Goal: Transaction & Acquisition: Purchase product/service

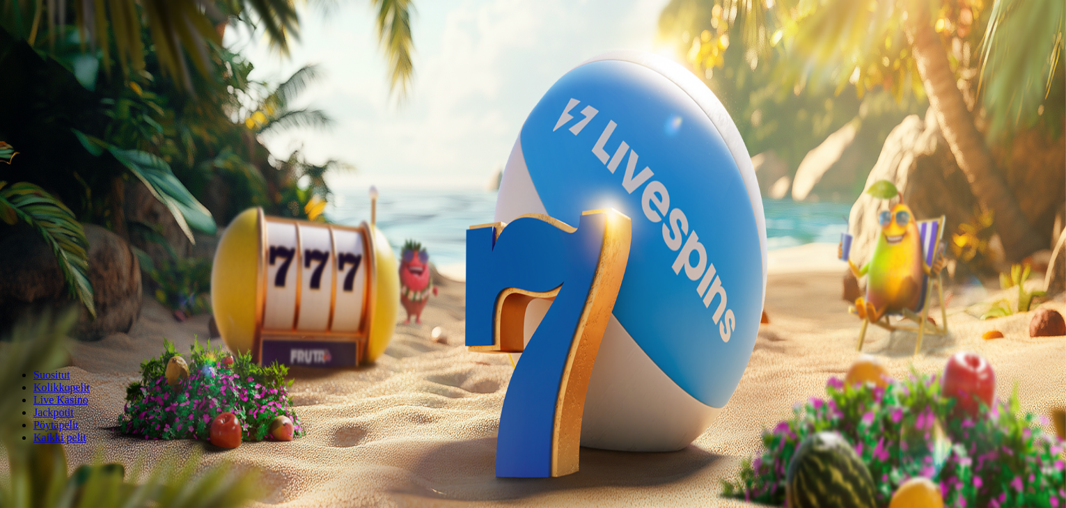
click at [80, 106] on span "Tarjoukset" at bounding box center [56, 100] width 47 height 12
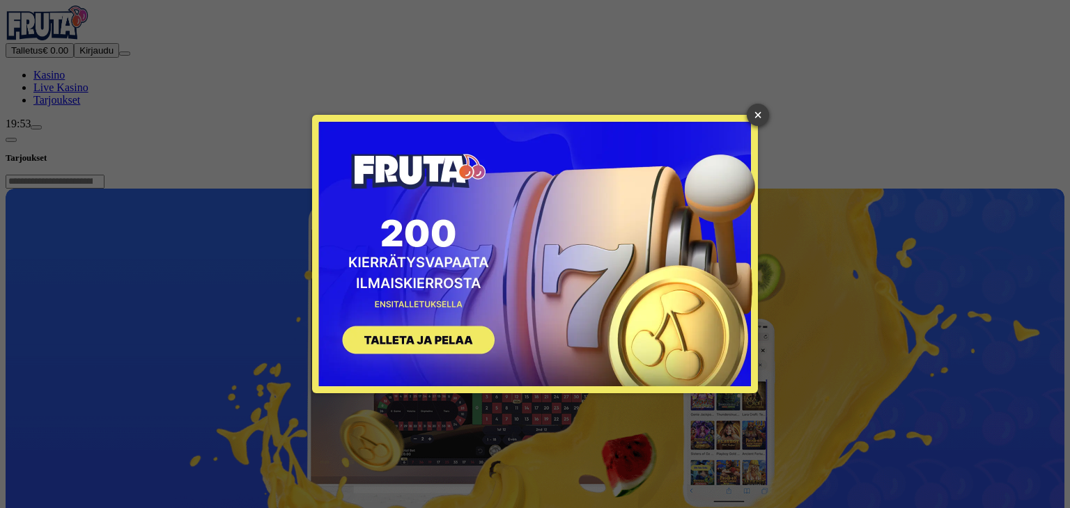
click at [758, 113] on link "×" at bounding box center [758, 115] width 22 height 22
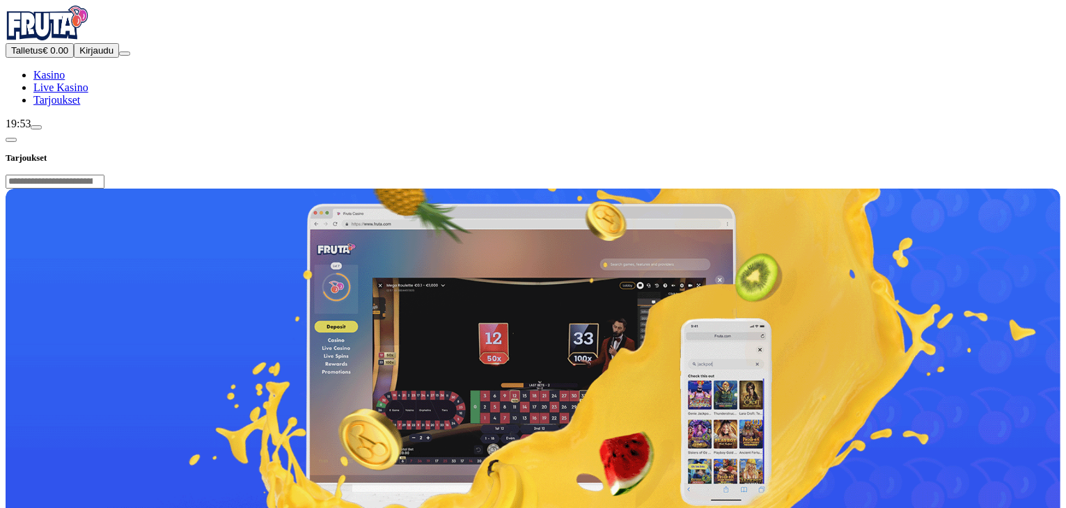
click at [11, 140] on span "chevron-left icon" at bounding box center [11, 140] width 0 height 0
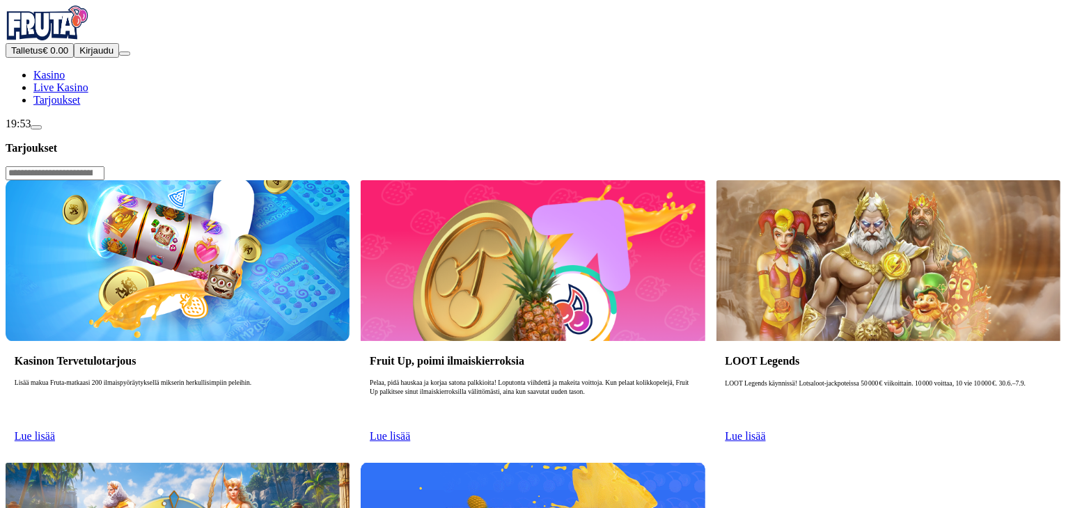
click at [55, 430] on span "Lue lisää" at bounding box center [35, 436] width 40 height 12
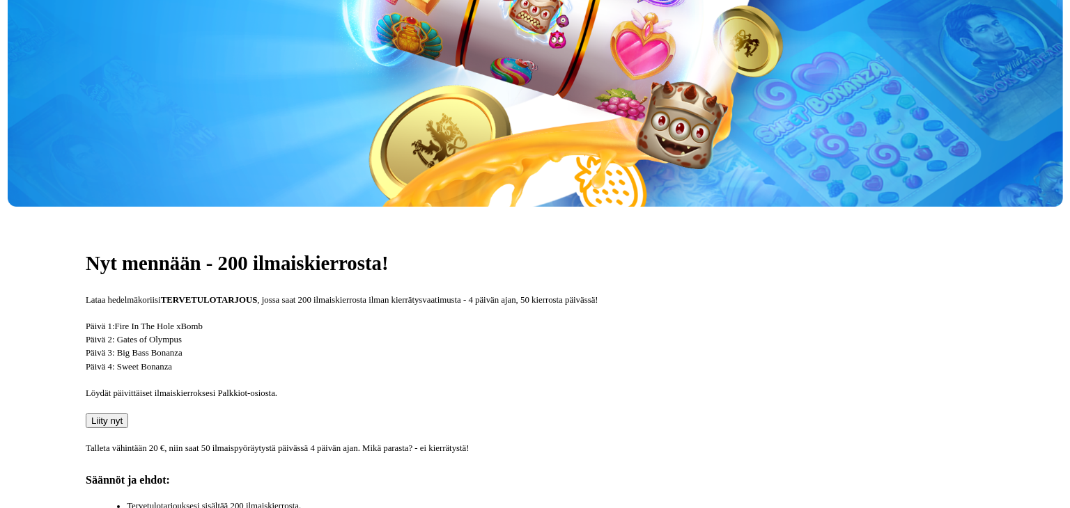
scroll to position [323, 0]
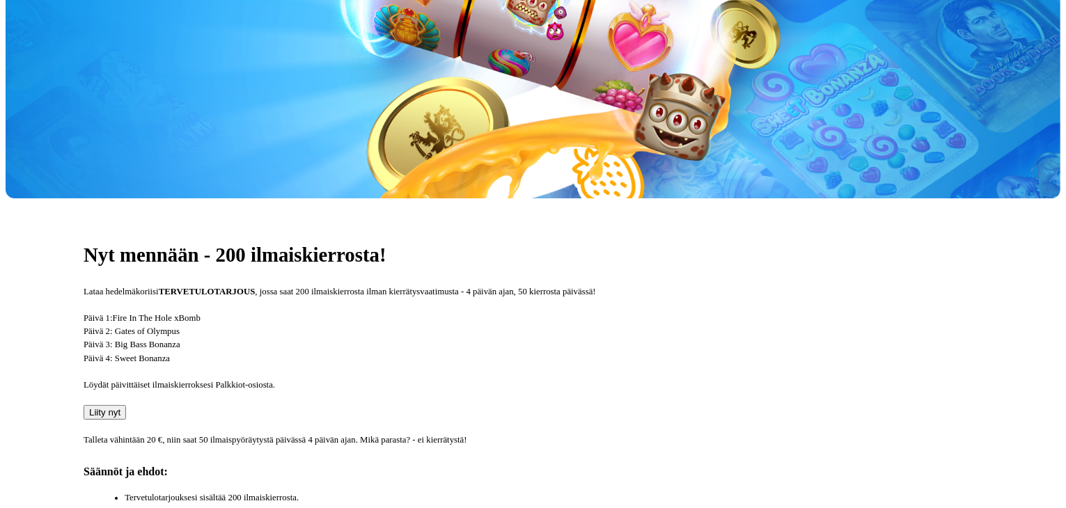
drag, startPoint x: 593, startPoint y: 258, endPoint x: 484, endPoint y: 172, distance: 139.3
click at [484, 312] on p "Päivä 1: Fire In The Hole xBomb Päivä 2: Gates of Olympus Päivä 3: Big Bass Bon…" at bounding box center [533, 339] width 899 height 54
click at [120, 407] on span "Liity nyt" at bounding box center [104, 412] width 31 height 10
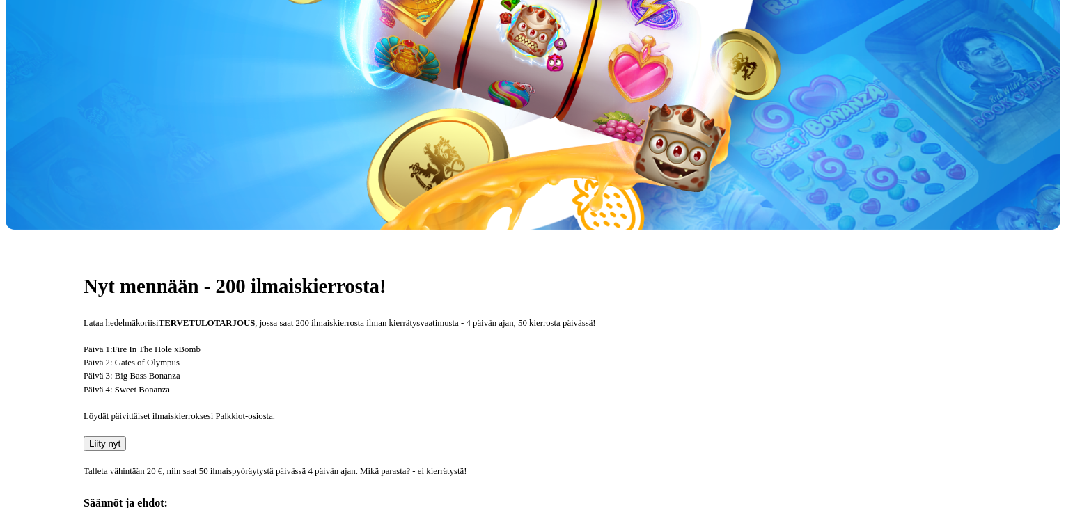
scroll to position [284, 0]
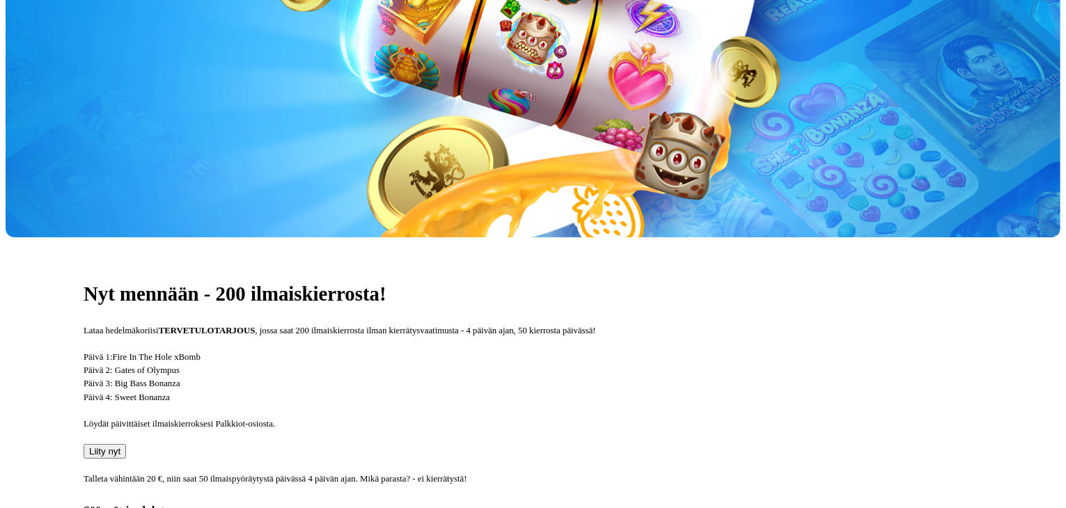
click at [120, 446] on span "Liity nyt" at bounding box center [104, 451] width 31 height 10
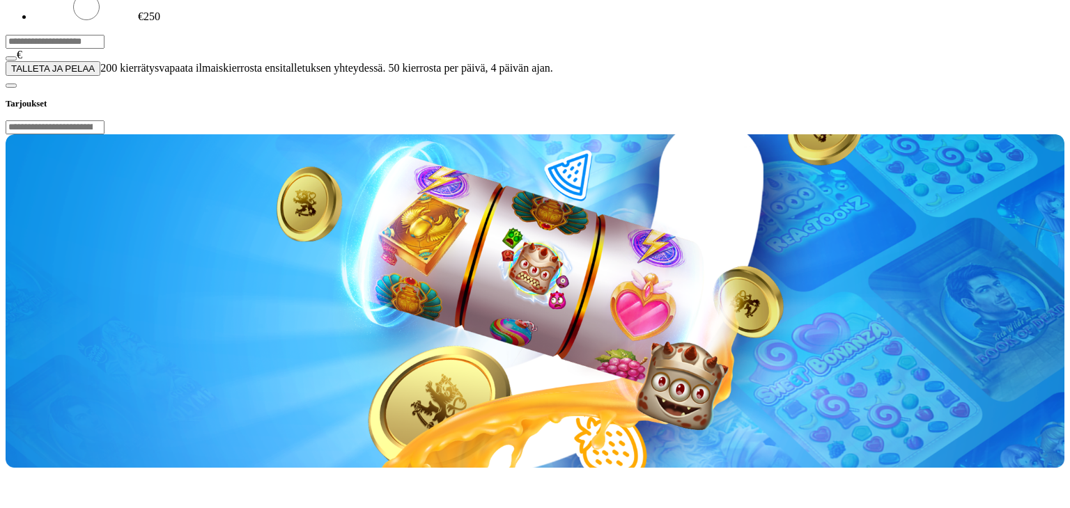
click at [104, 49] on input "***" at bounding box center [55, 42] width 99 height 14
type input "**"
click at [95, 74] on span "TALLETA JA PELAA" at bounding box center [53, 68] width 84 height 10
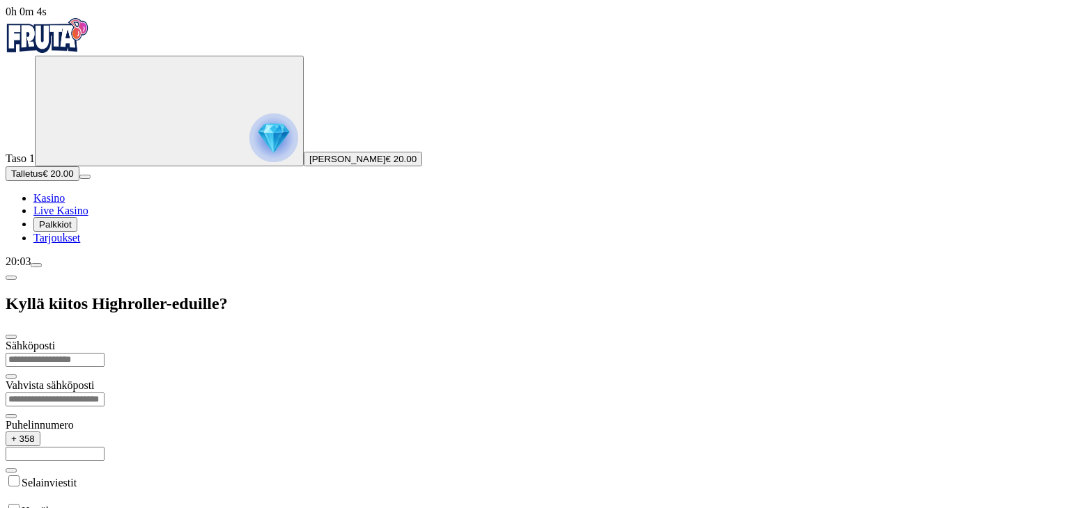
click at [104, 353] on input "email" at bounding box center [55, 360] width 99 height 14
type input "**********"
click at [270, 474] on div "Selainviestit" at bounding box center [535, 488] width 1058 height 29
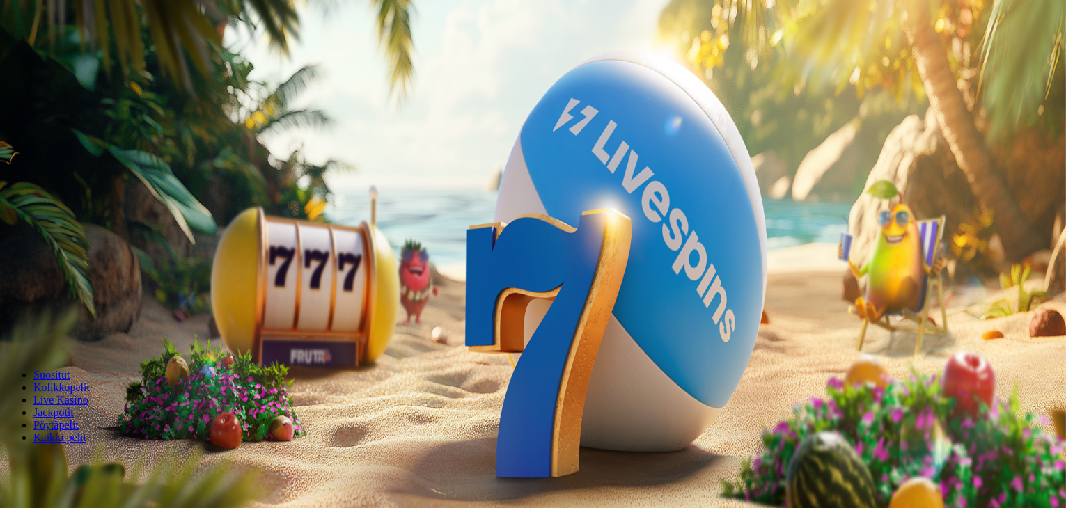
click at [89, 40] on img "Primary" at bounding box center [48, 23] width 84 height 35
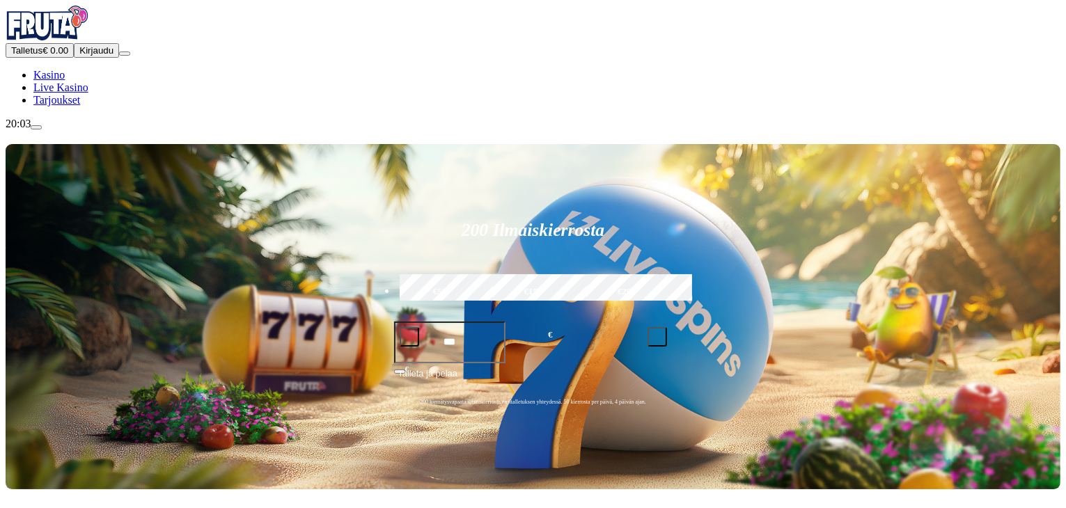
click at [80, 106] on span "Tarjoukset" at bounding box center [56, 100] width 47 height 12
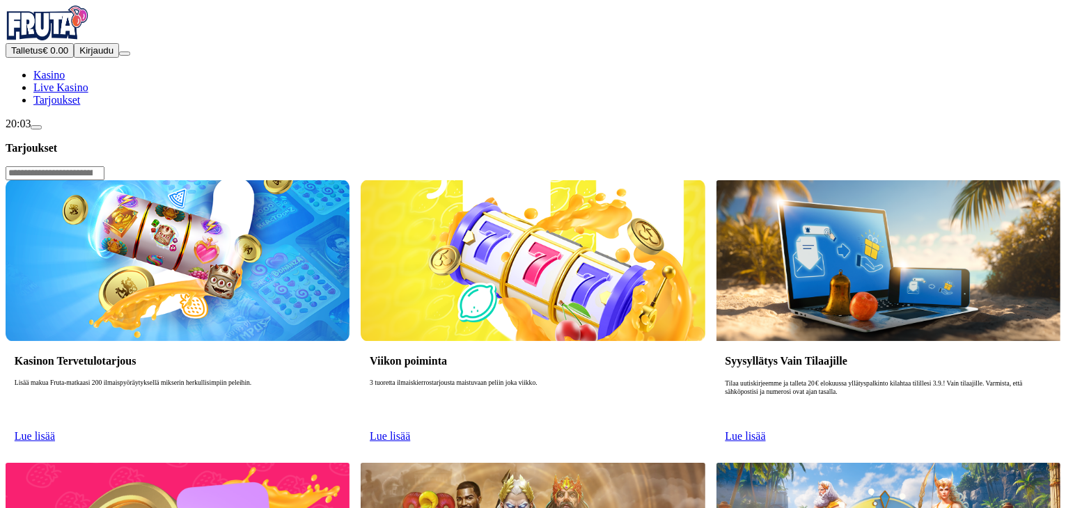
click at [320, 180] on img at bounding box center [178, 260] width 344 height 161
click at [55, 430] on span "Lue lisää" at bounding box center [35, 436] width 40 height 12
click at [279, 180] on img at bounding box center [178, 260] width 344 height 161
click at [55, 430] on span "Lue lisää" at bounding box center [35, 436] width 40 height 12
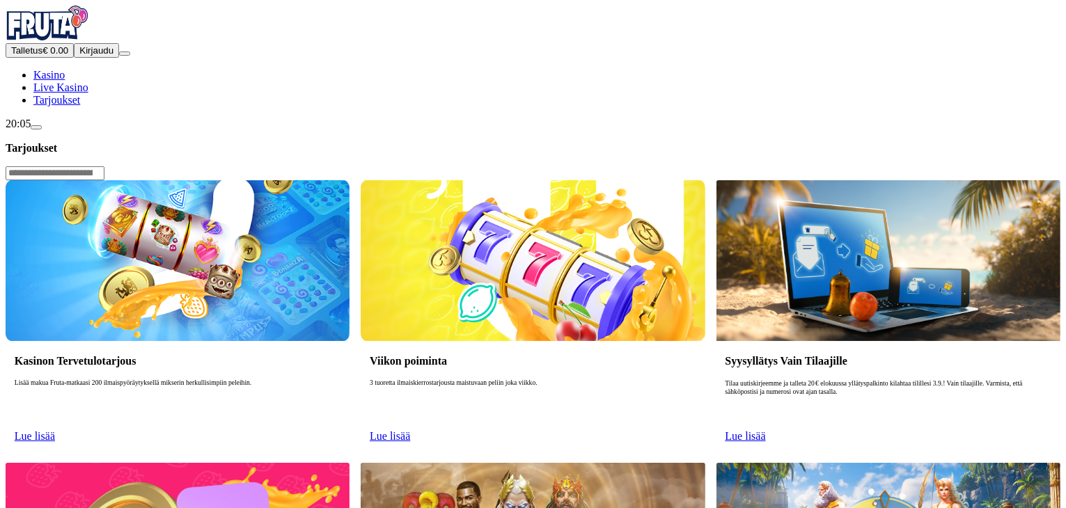
click at [55, 430] on span "Lue lisää" at bounding box center [35, 436] width 40 height 12
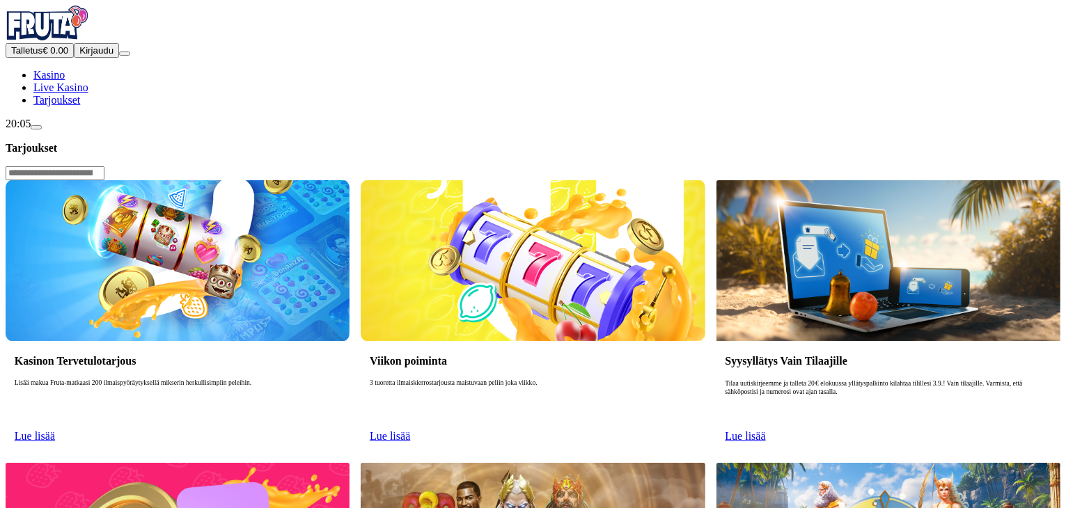
click at [55, 430] on span "Lue lisää" at bounding box center [35, 436] width 40 height 12
click at [55, 430] on link "Lue lisää" at bounding box center [35, 436] width 40 height 12
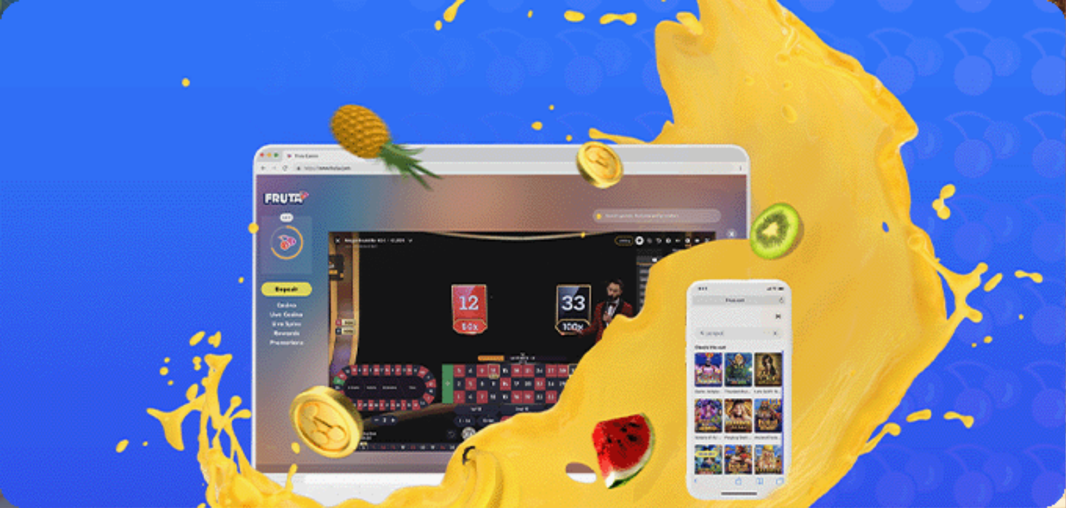
click at [46, 389] on span "Lue lisää" at bounding box center [26, 395] width 40 height 12
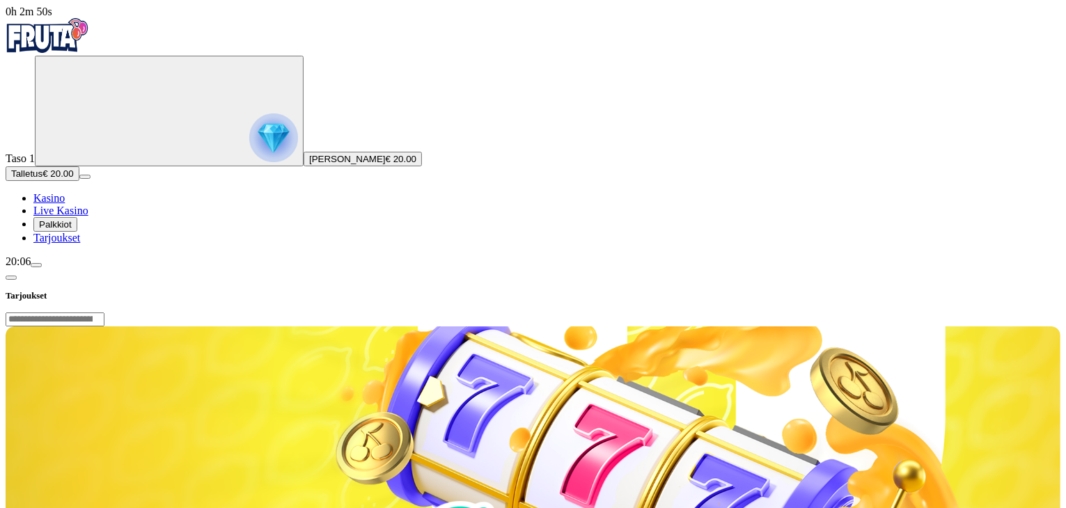
click at [11, 278] on span "chevron-left icon" at bounding box center [11, 278] width 0 height 0
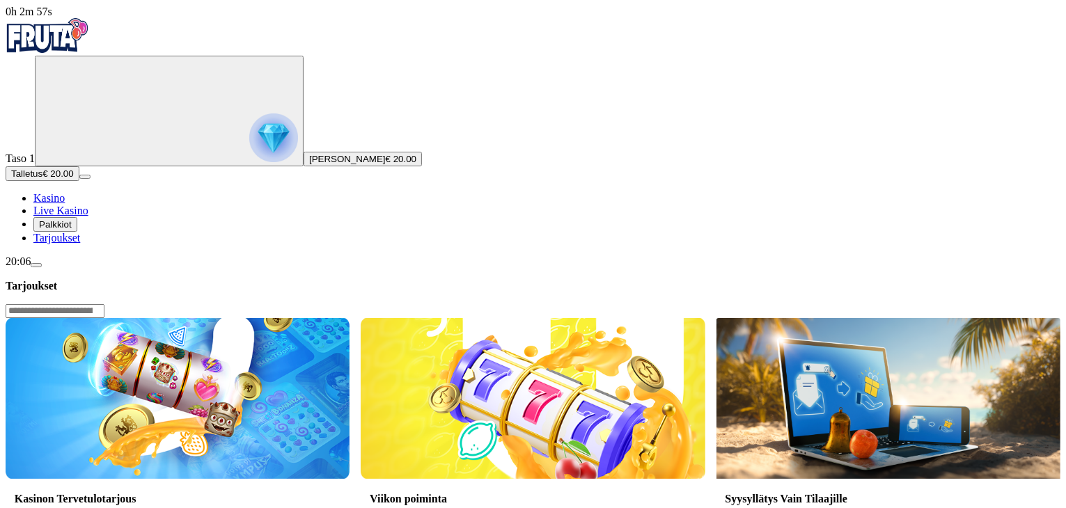
click at [62, 230] on span "Palkkiot" at bounding box center [55, 224] width 33 height 10
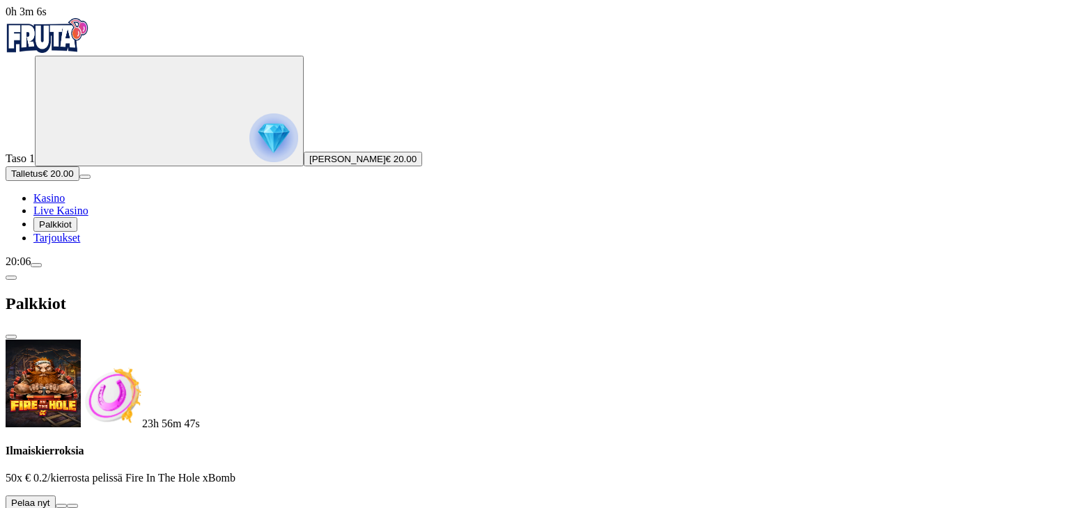
click at [72, 506] on span "info icon" at bounding box center [72, 506] width 0 height 0
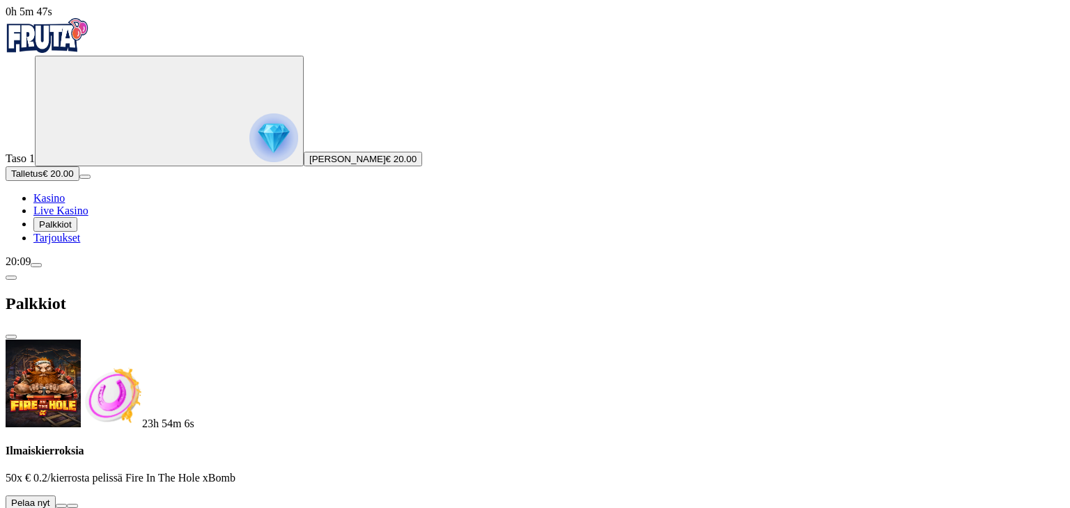
scroll to position [0, 0]
click at [65, 204] on span "Kasino" at bounding box center [48, 198] width 31 height 12
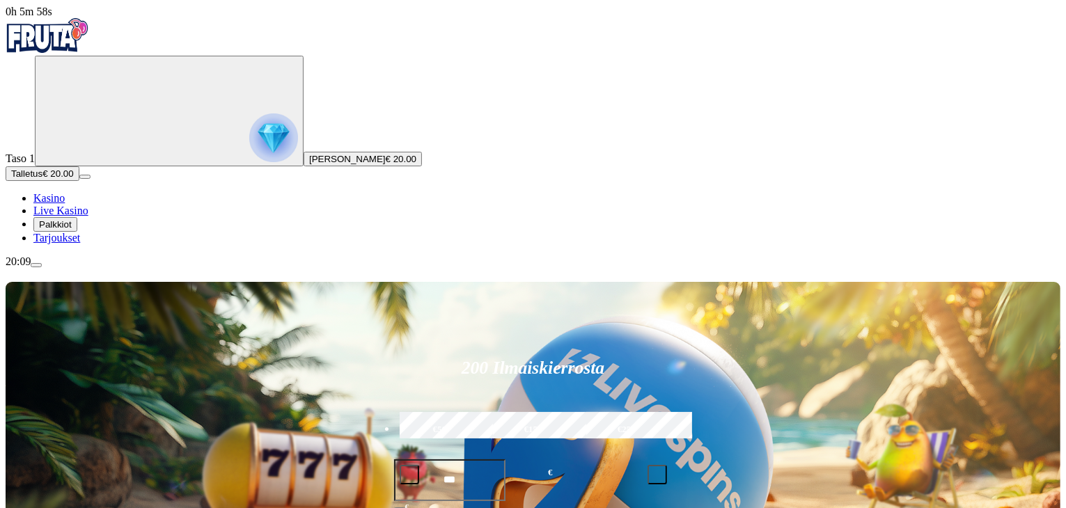
type input "**********"
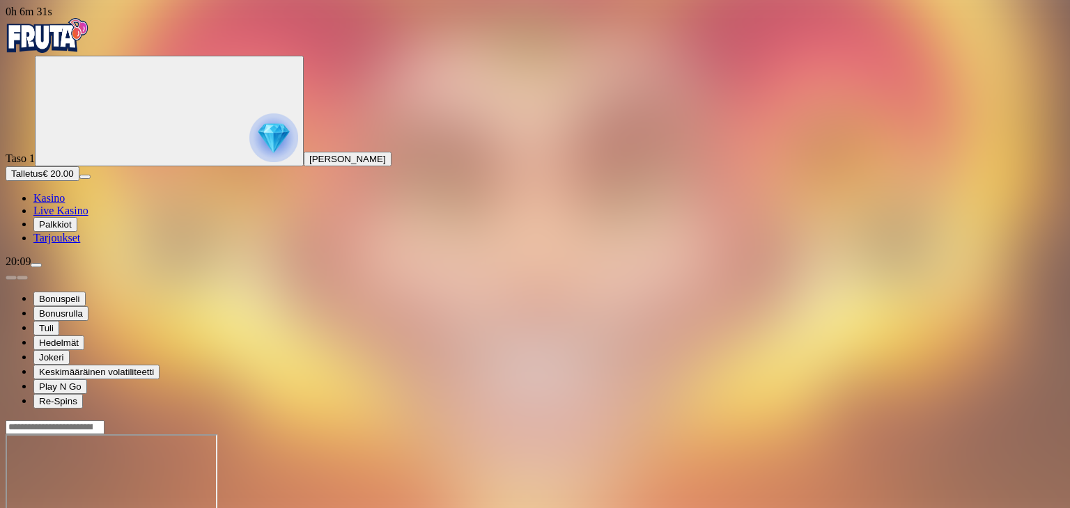
click at [104, 421] on input "Search" at bounding box center [55, 428] width 99 height 14
click at [104, 421] on input "*********" at bounding box center [55, 428] width 99 height 14
type input "*********"
click at [110, 430] on span "close icon" at bounding box center [110, 430] width 0 height 0
click at [104, 421] on input "Search" at bounding box center [55, 428] width 99 height 14
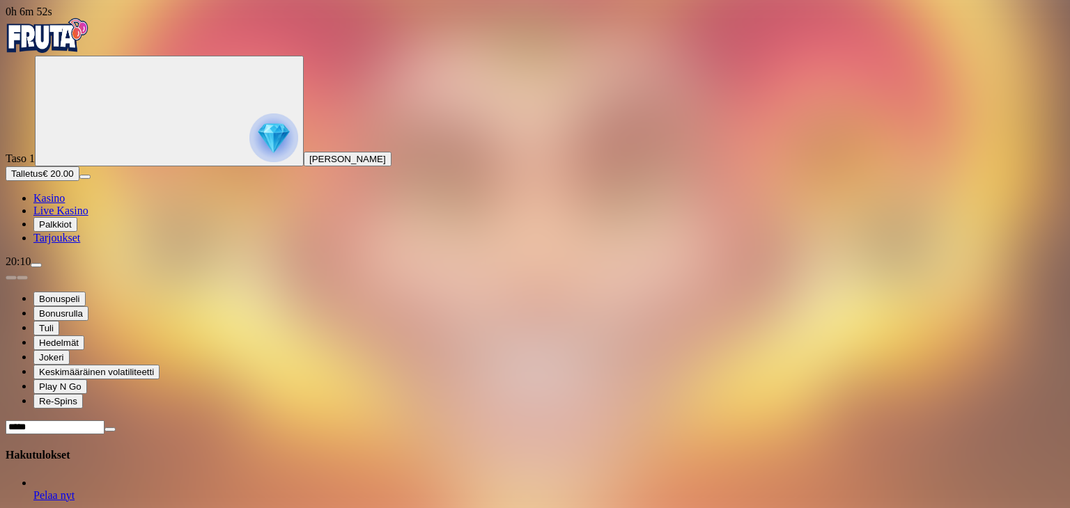
type input "*****"
click at [33, 502] on link "Starburst" at bounding box center [33, 502] width 0 height 0
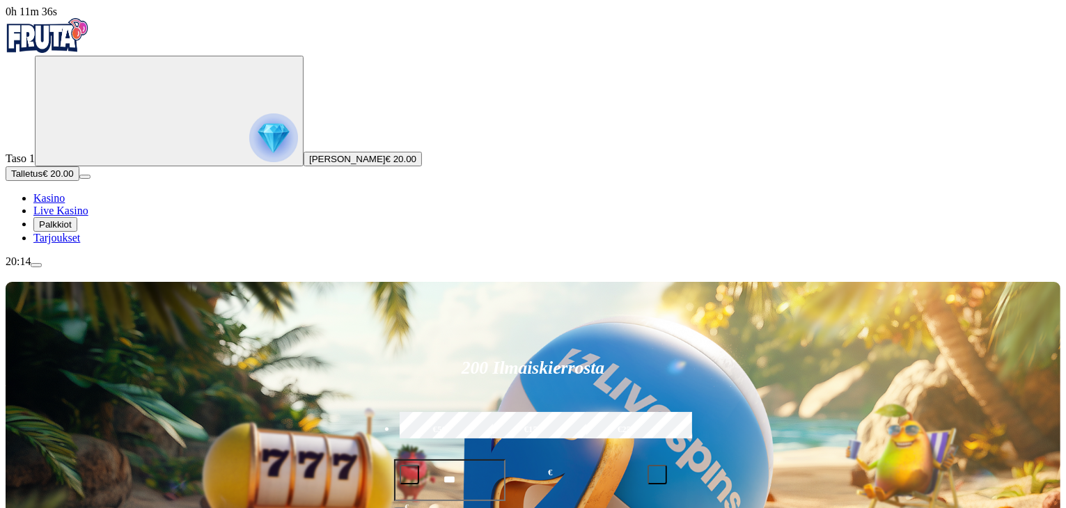
click at [249, 142] on img "Primary" at bounding box center [273, 138] width 49 height 49
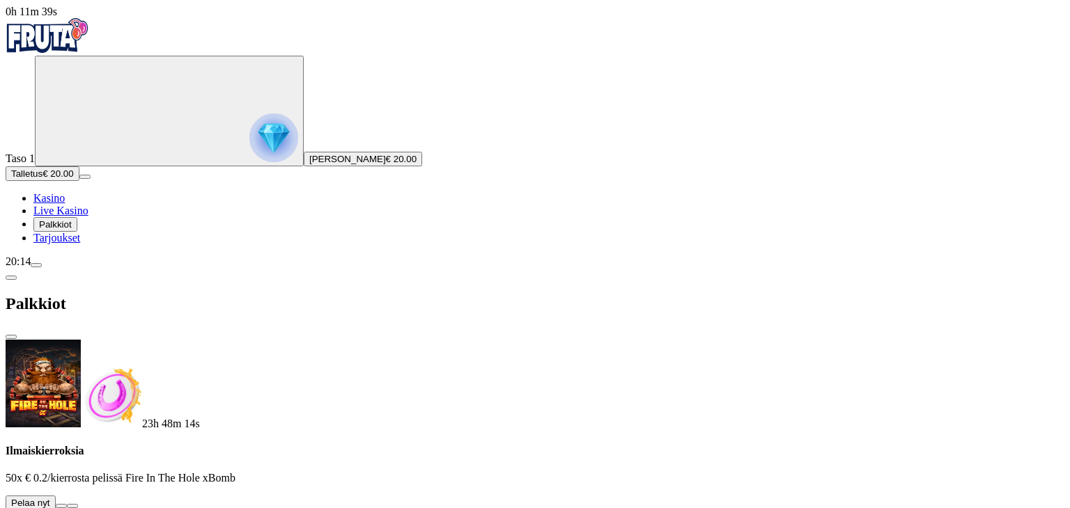
click at [386, 164] on span "€ 20.00" at bounding box center [401, 159] width 31 height 10
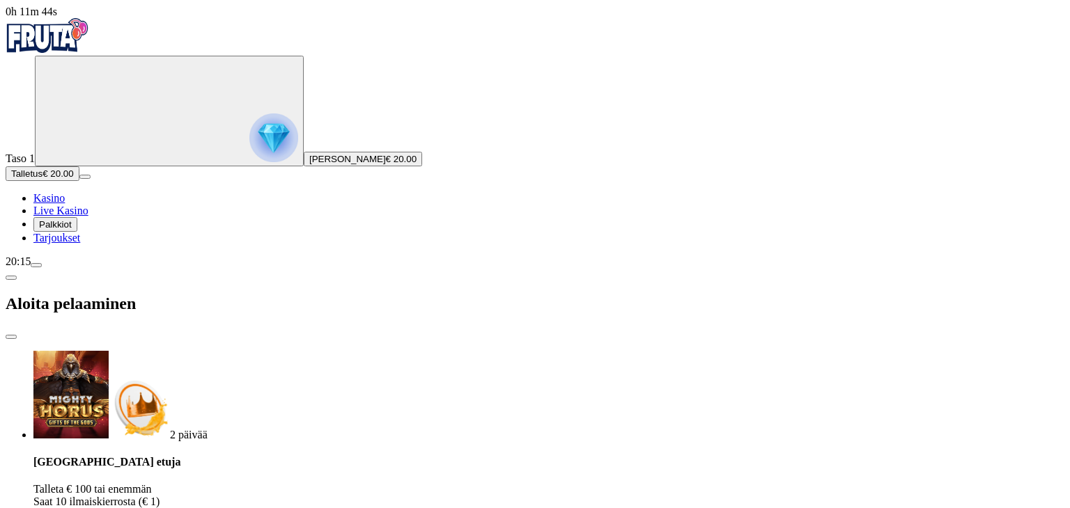
click at [36, 265] on span "menu icon" at bounding box center [36, 265] width 0 height 0
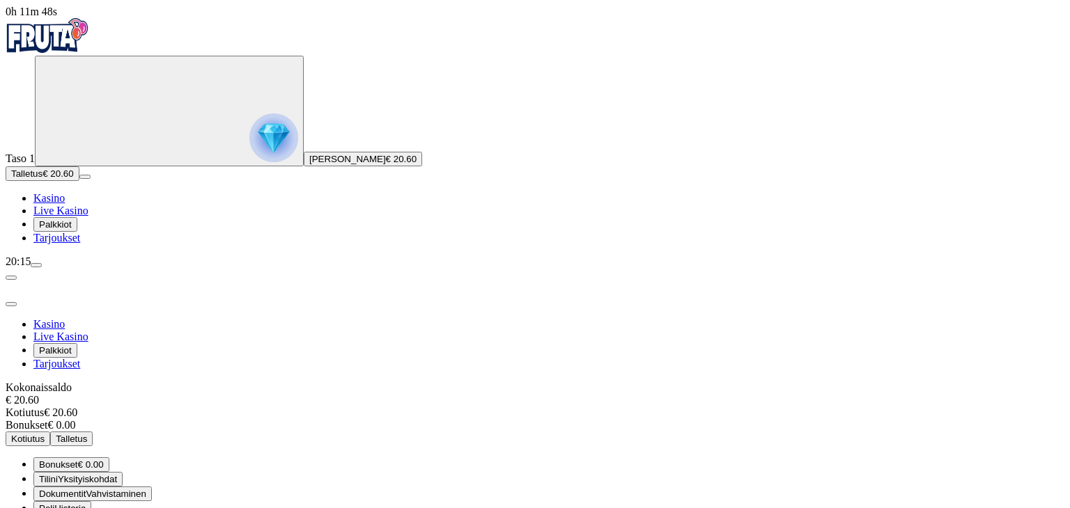
click at [146, 489] on span "Vahvistaminen" at bounding box center [116, 494] width 60 height 10
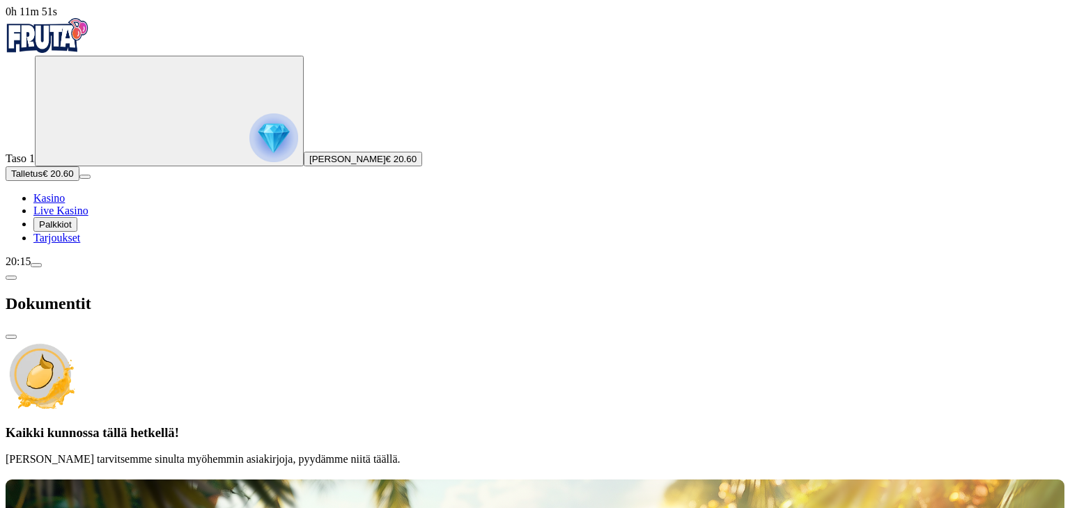
click at [11, 278] on span "chevron-left icon" at bounding box center [11, 278] width 0 height 0
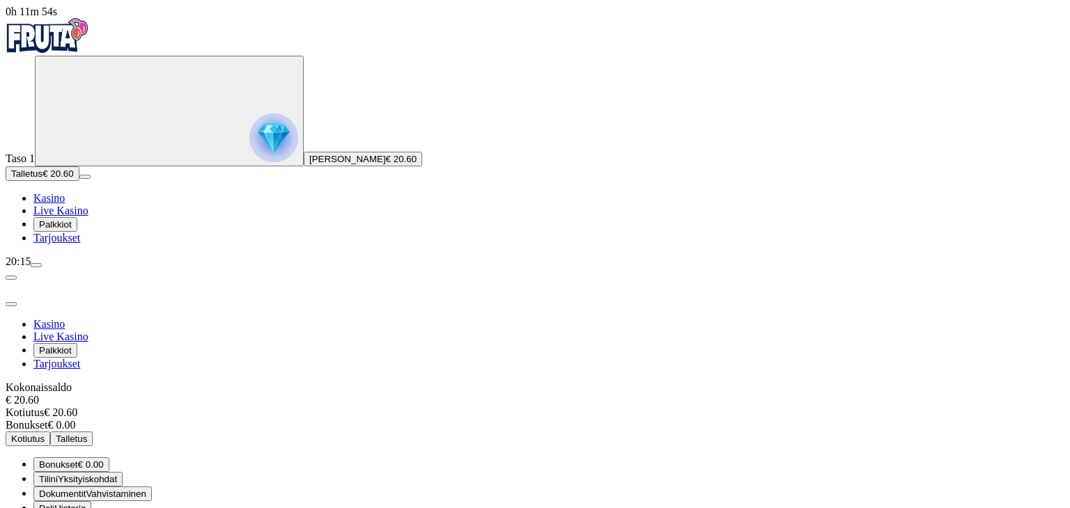
click at [58, 474] on span "Tilini" at bounding box center [48, 479] width 19 height 10
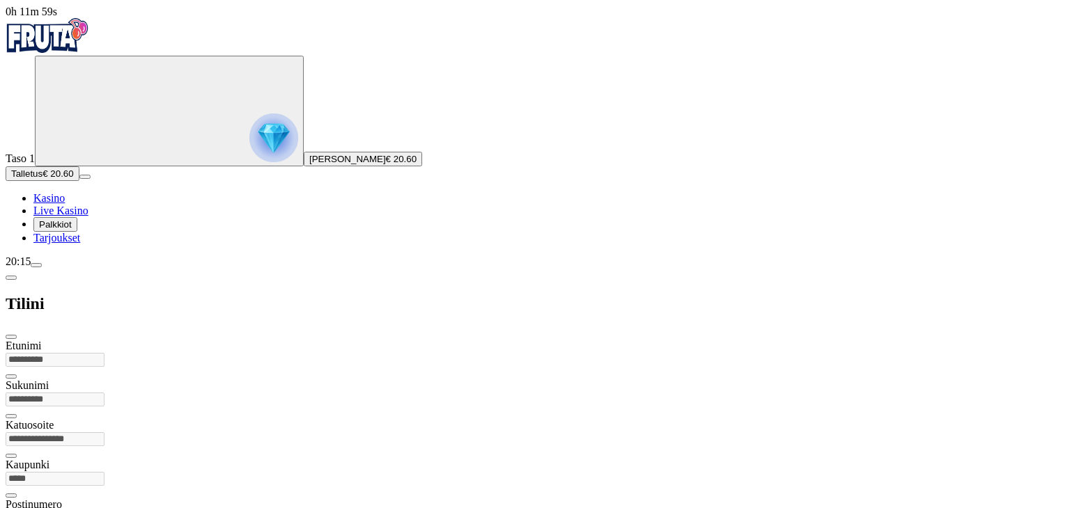
click at [11, 278] on span "chevron-left icon" at bounding box center [11, 278] width 0 height 0
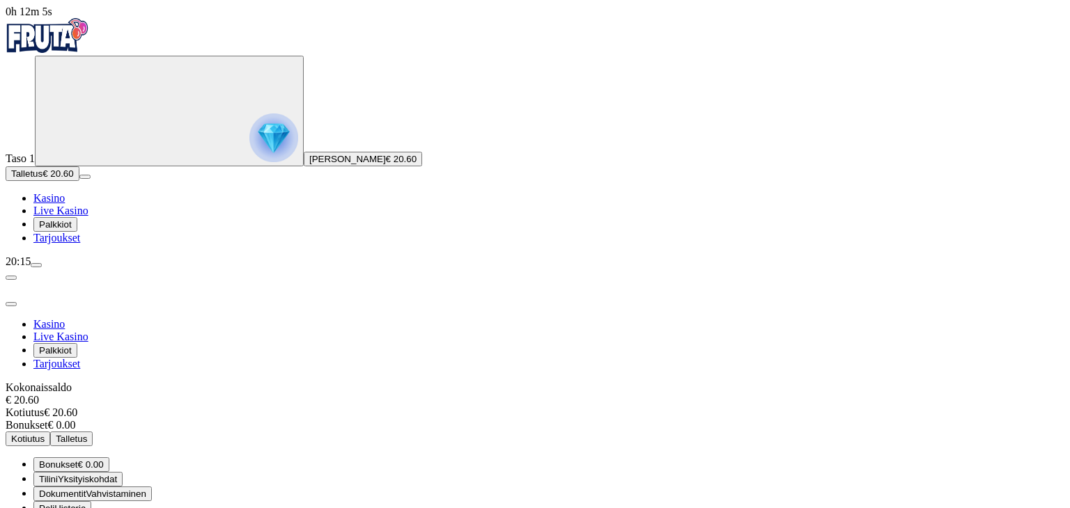
click at [86, 503] on span "Historia" at bounding box center [69, 508] width 31 height 10
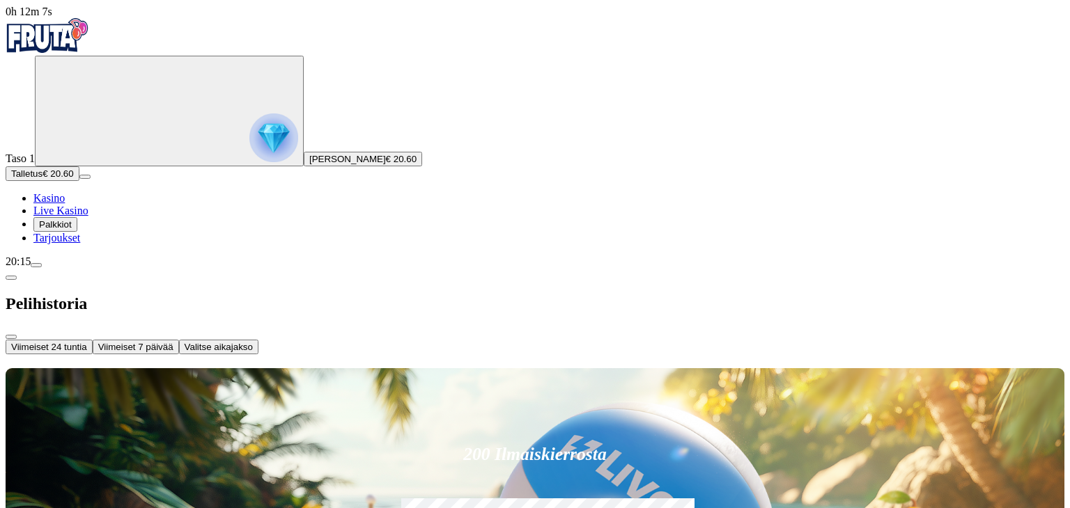
click at [87, 342] on span "Viimeiset 24 tuntia" at bounding box center [49, 347] width 76 height 10
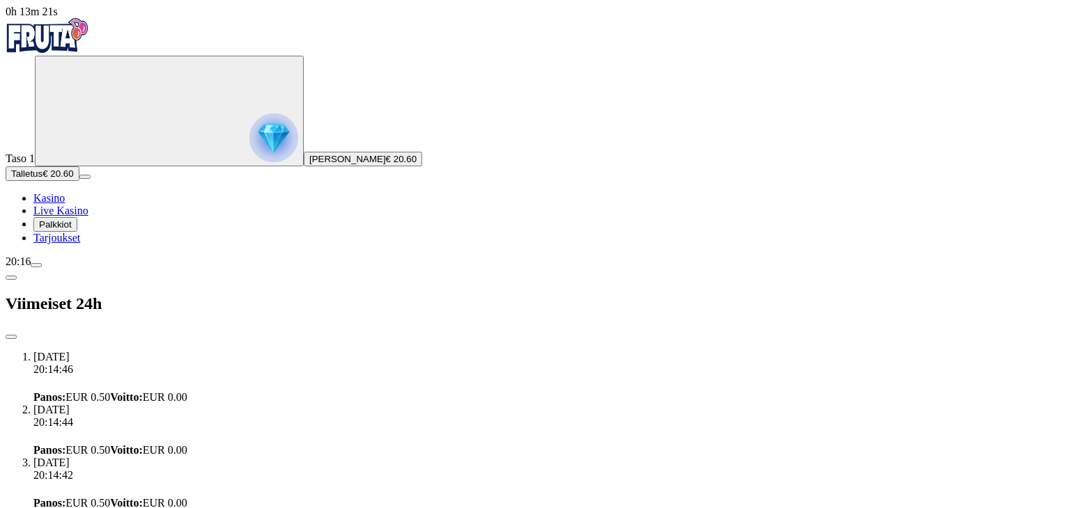
click at [11, 337] on span "close icon" at bounding box center [11, 337] width 0 height 0
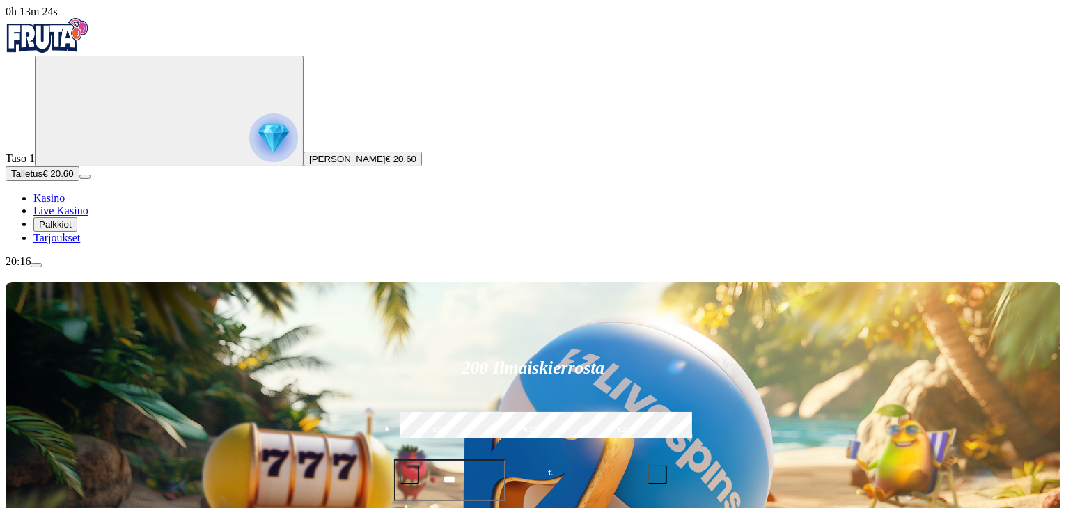
click at [72, 244] on span "Tarjoukset" at bounding box center [56, 238] width 47 height 12
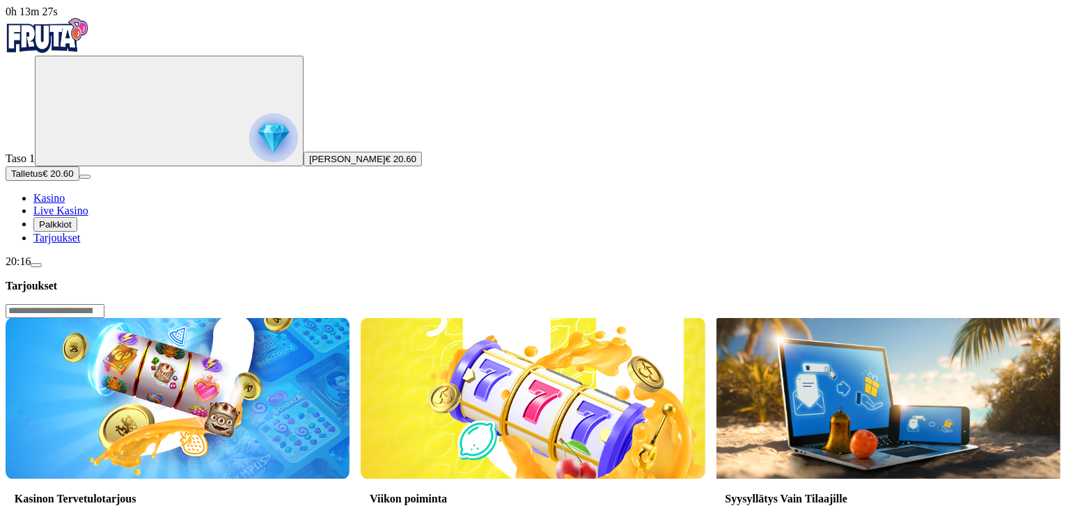
click at [65, 204] on span "Kasino" at bounding box center [48, 198] width 31 height 12
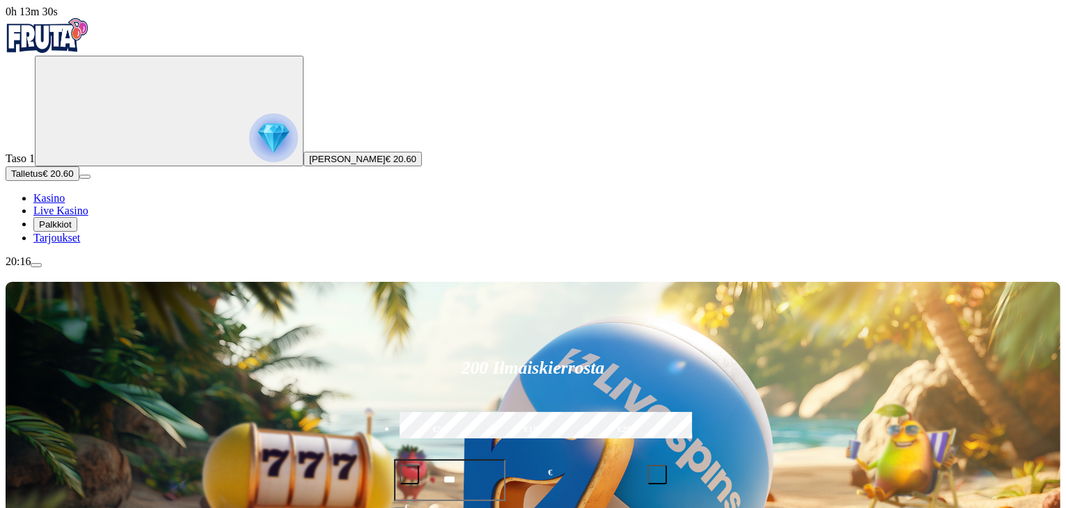
click at [72, 230] on span "Palkkiot" at bounding box center [55, 224] width 33 height 10
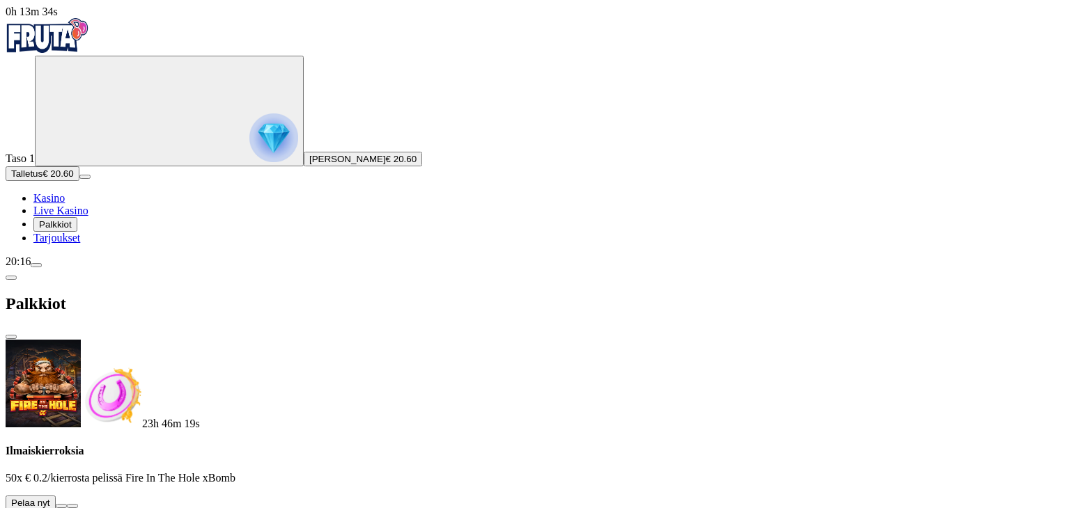
click at [67, 504] on button at bounding box center [61, 506] width 11 height 4
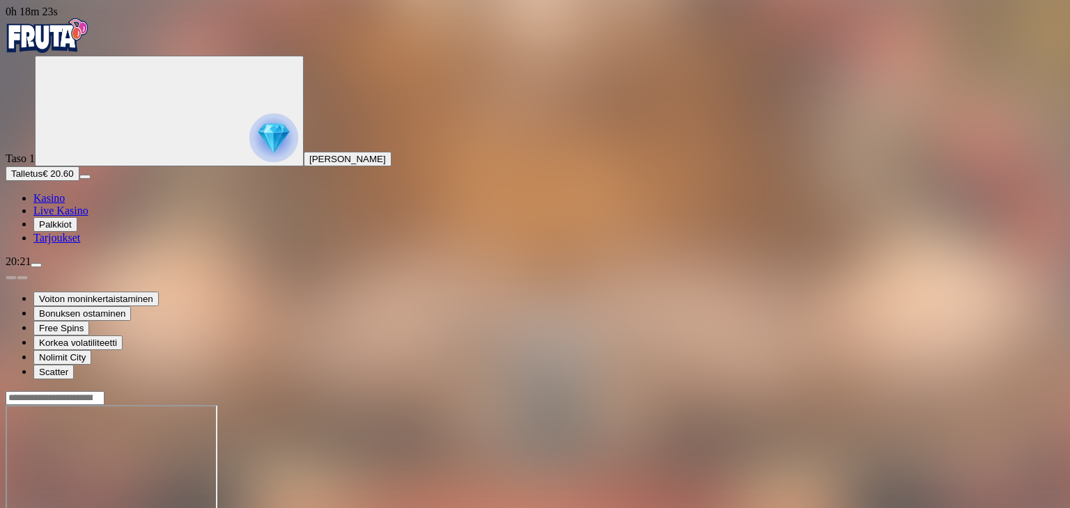
click at [84, 51] on img "Primary" at bounding box center [48, 35] width 84 height 35
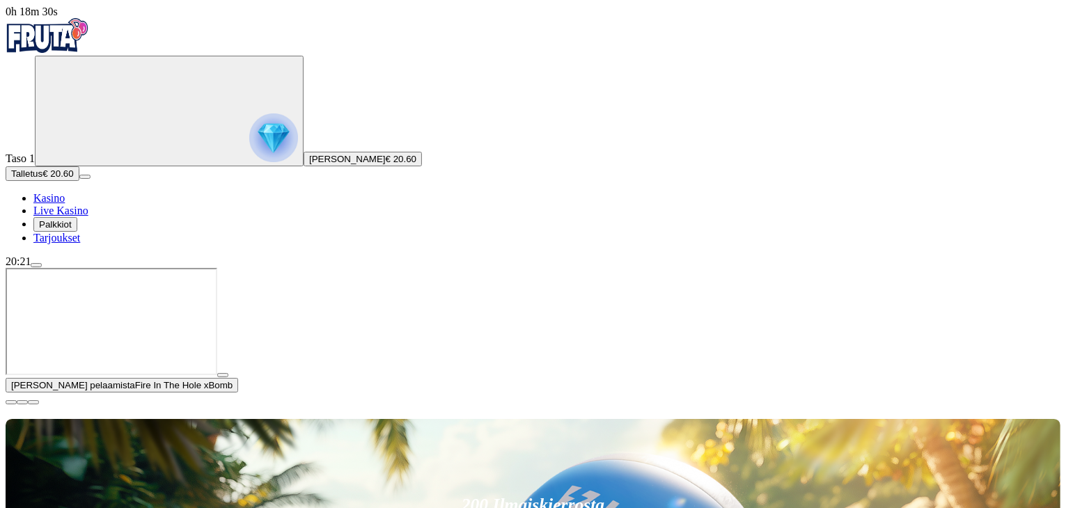
click at [11, 403] on span "close icon" at bounding box center [11, 403] width 0 height 0
